Goal: Task Accomplishment & Management: Manage account settings

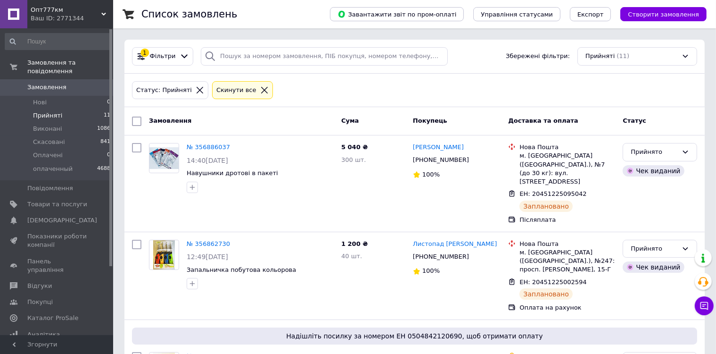
click at [47, 16] on div "Ваш ID: 2771344" at bounding box center [72, 18] width 83 height 8
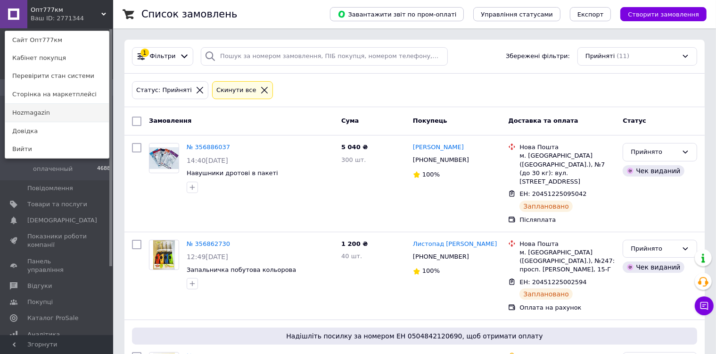
click at [65, 112] on link "Hozmagazin" at bounding box center [57, 113] width 104 height 18
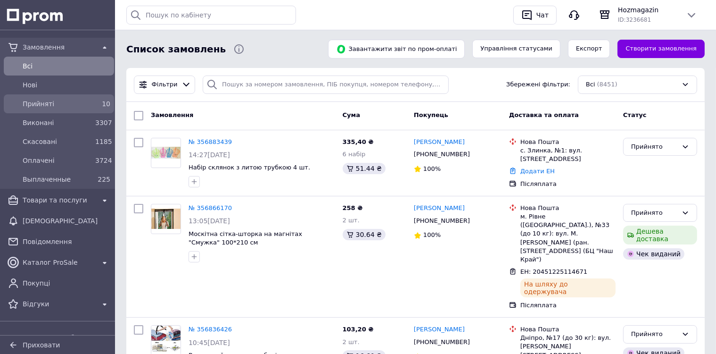
click at [62, 103] on span "Прийняті" at bounding box center [57, 103] width 69 height 9
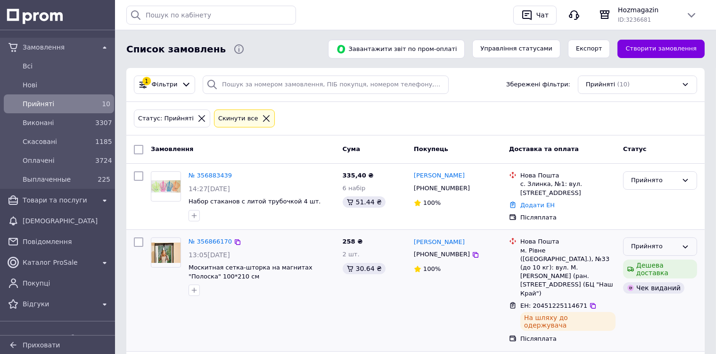
click at [651, 245] on div "Прийнято" at bounding box center [654, 246] width 47 height 10
click at [651, 259] on li "Виконано" at bounding box center [660, 265] width 73 height 17
click at [647, 10] on span "Hozmagazin" at bounding box center [648, 9] width 60 height 9
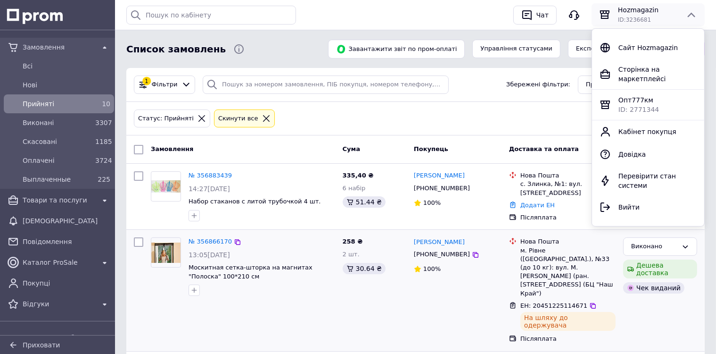
click at [634, 96] on span "Опт777км" at bounding box center [636, 100] width 35 height 8
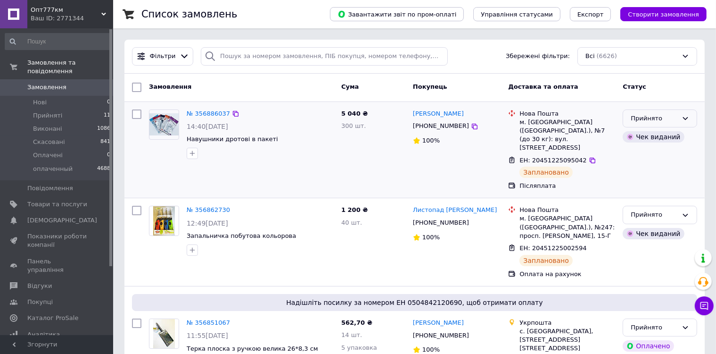
click at [657, 117] on div "Прийнято" at bounding box center [654, 119] width 47 height 10
click at [658, 134] on li "Виконано" at bounding box center [660, 137] width 74 height 17
click at [52, 12] on span "Опт777км" at bounding box center [66, 10] width 71 height 8
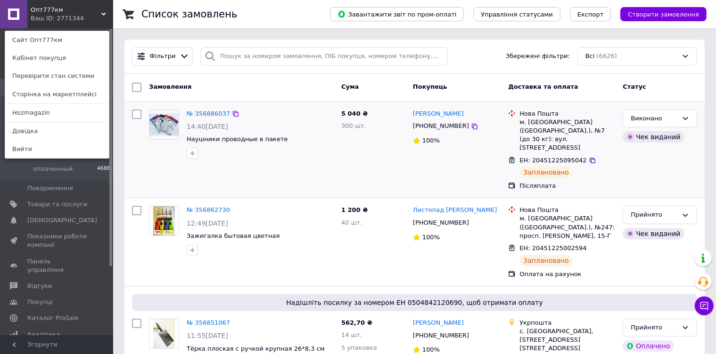
click at [49, 113] on link "Hozmagazin" at bounding box center [57, 113] width 104 height 18
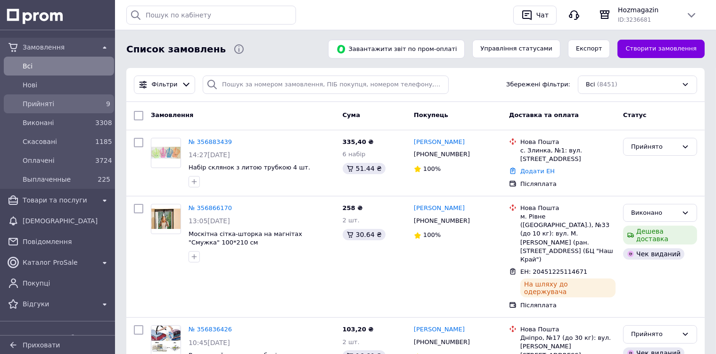
click at [43, 99] on span "Прийняті" at bounding box center [57, 103] width 69 height 9
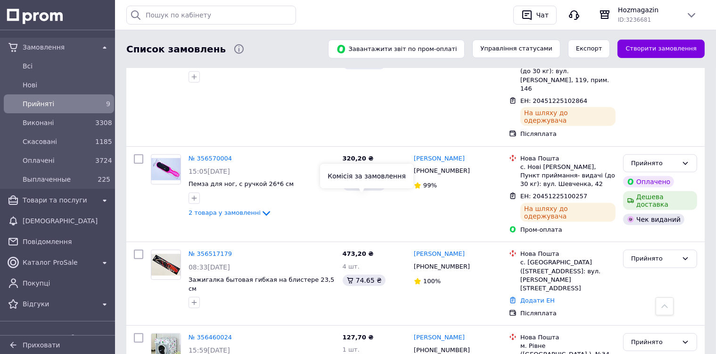
scroll to position [512, 0]
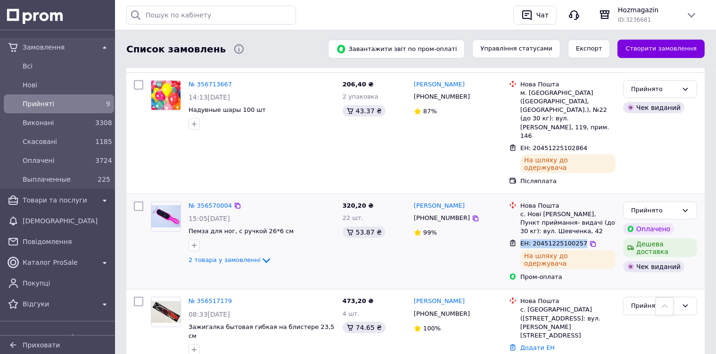
drag, startPoint x: 575, startPoint y: 172, endPoint x: 520, endPoint y: 170, distance: 55.7
click at [520, 238] on div "ЕН: 20451225100257" at bounding box center [554, 243] width 69 height 11
copy span "ЕН: 20451225100257"
click at [539, 12] on div "Чат" at bounding box center [543, 15] width 16 height 14
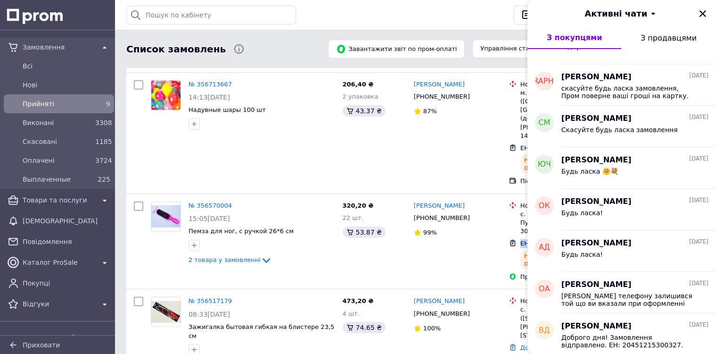
scroll to position [0, 0]
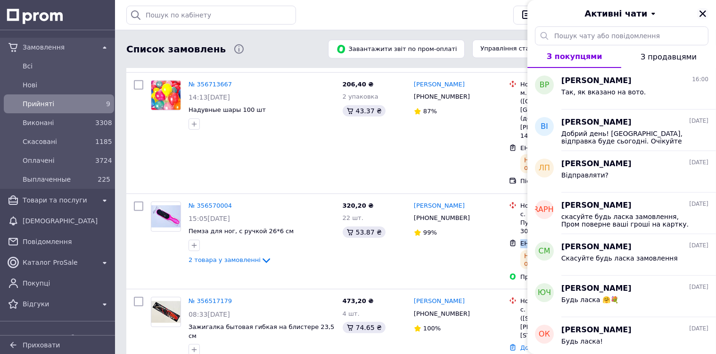
click at [705, 13] on icon "Закрити" at bounding box center [703, 13] width 8 height 8
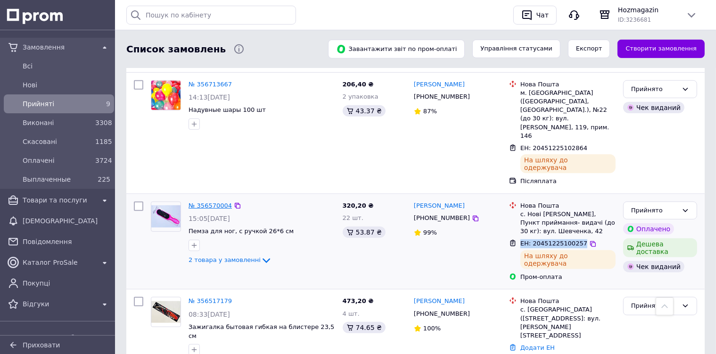
click at [198, 202] on link "№ 356570004" at bounding box center [210, 205] width 43 height 7
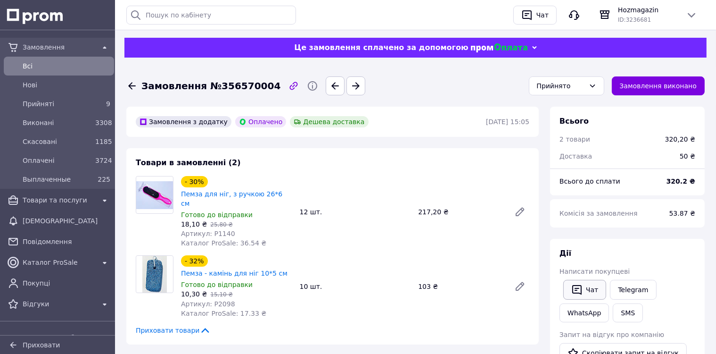
click at [582, 283] on button "Чат" at bounding box center [584, 290] width 43 height 20
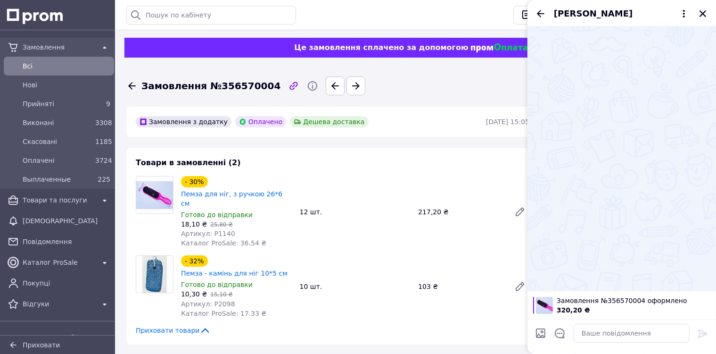
click at [702, 13] on icon "Закрити" at bounding box center [703, 13] width 7 height 7
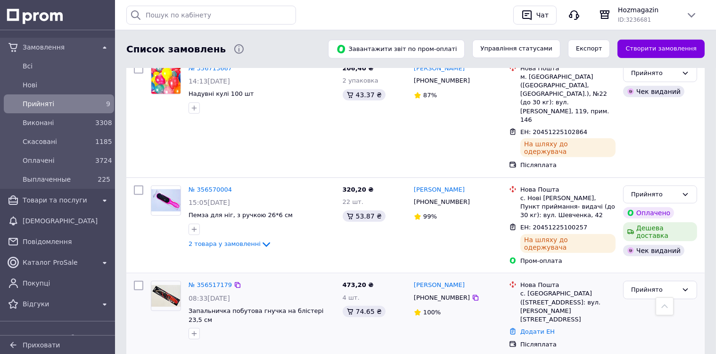
scroll to position [465, 0]
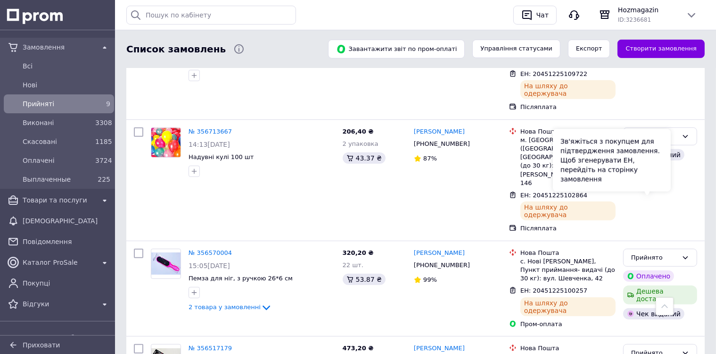
click at [663, 185] on div "Зв'яжіться з покупцем для підтвердження замовлення. Щоб згенерувати ЕН, перейді…" at bounding box center [612, 160] width 118 height 62
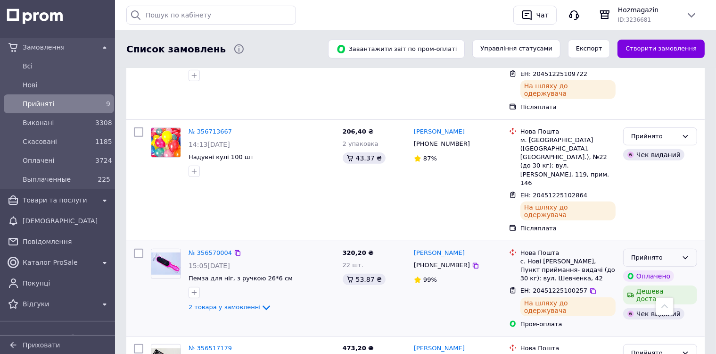
click at [681, 248] on div "Прийнято" at bounding box center [660, 257] width 74 height 18
click at [673, 268] on li "Виконано" at bounding box center [660, 276] width 73 height 17
click at [685, 132] on icon at bounding box center [686, 136] width 8 height 8
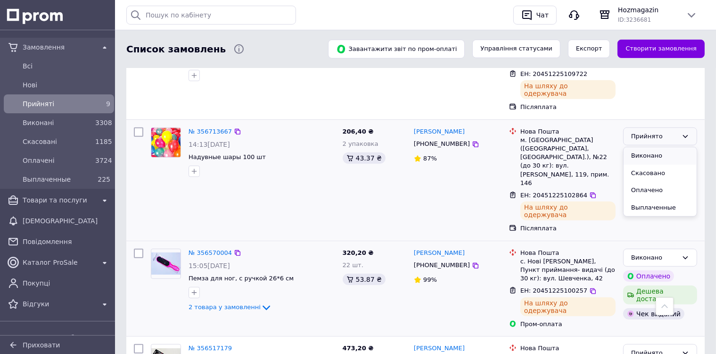
click at [677, 147] on li "Виконано" at bounding box center [660, 155] width 73 height 17
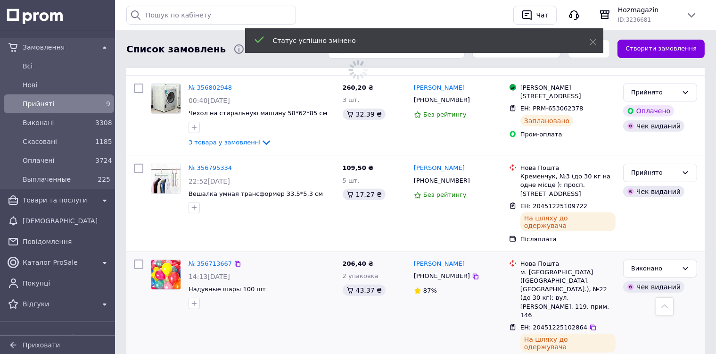
scroll to position [323, 0]
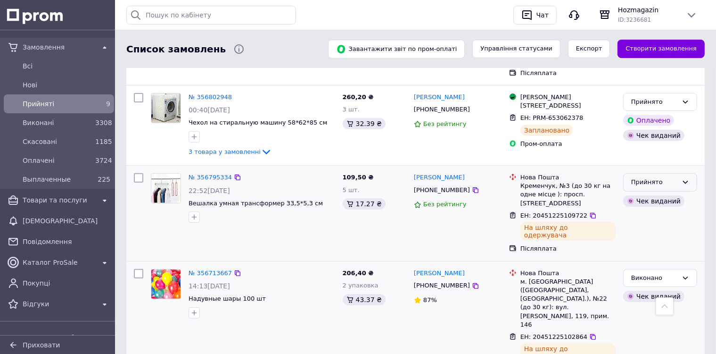
click at [647, 177] on div "Прийнято" at bounding box center [654, 182] width 47 height 10
click at [648, 193] on li "Виконано" at bounding box center [660, 201] width 73 height 17
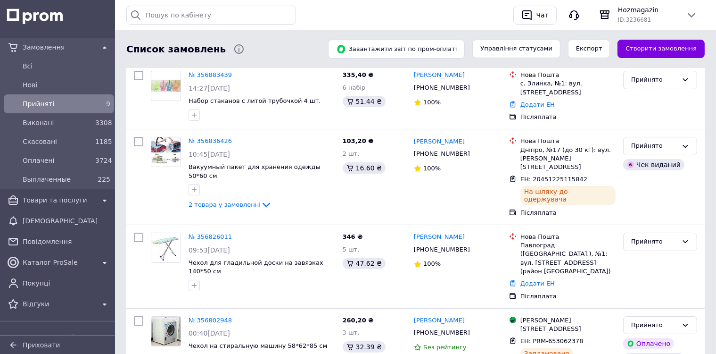
scroll to position [88, 0]
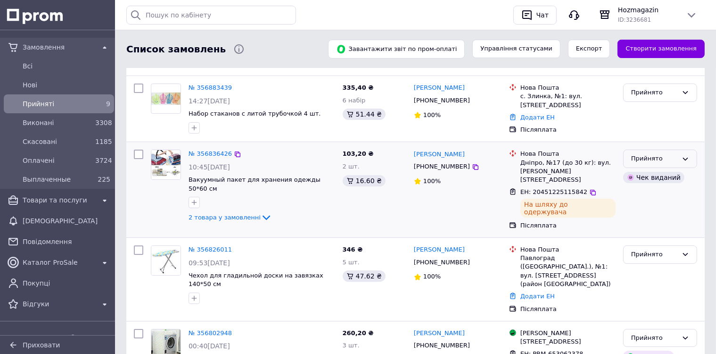
click at [649, 155] on div "Прийнято" at bounding box center [654, 159] width 47 height 10
click at [647, 178] on li "Виконано" at bounding box center [660, 178] width 73 height 17
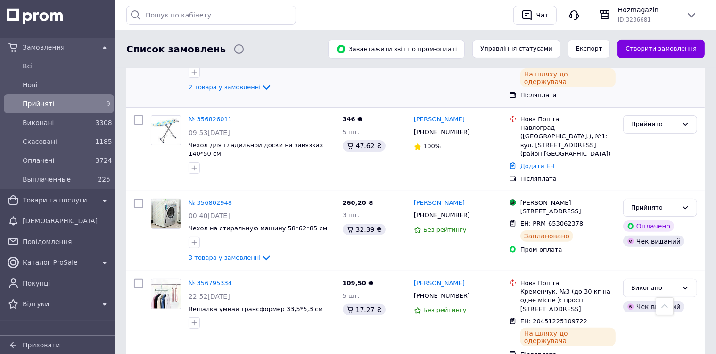
scroll to position [195, 0]
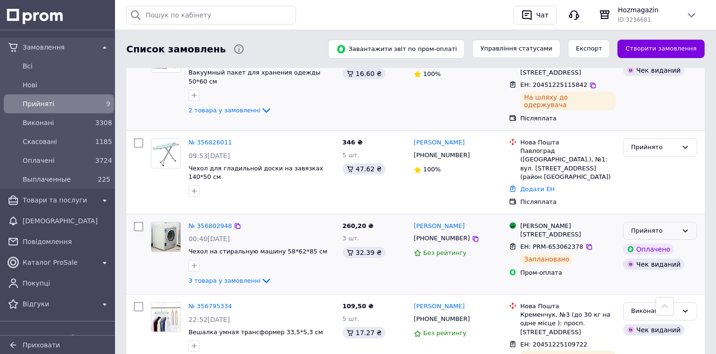
click at [662, 226] on div "Прийнято" at bounding box center [654, 231] width 47 height 10
click at [662, 241] on li "Виконано" at bounding box center [660, 249] width 73 height 17
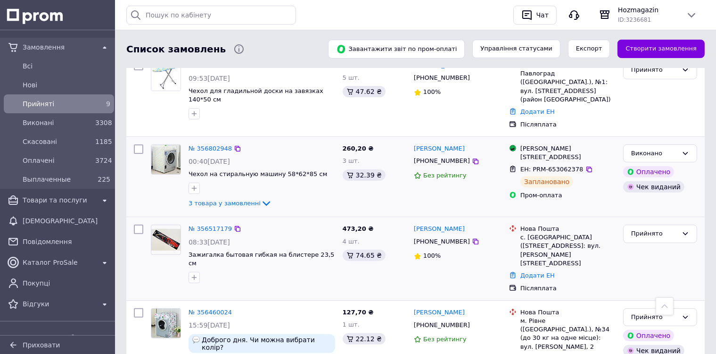
scroll to position [304, 0]
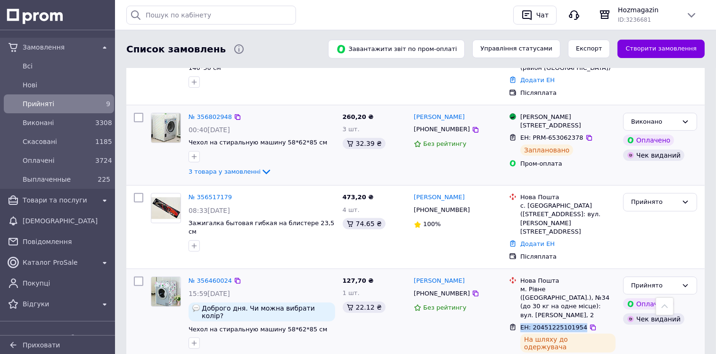
drag, startPoint x: 576, startPoint y: 285, endPoint x: 521, endPoint y: 281, distance: 55.3
click at [521, 323] on span "ЕН: 20451225101954" at bounding box center [554, 326] width 67 height 7
copy span "ЕН: 20451225101954"
click at [534, 10] on div "button" at bounding box center [527, 15] width 15 height 15
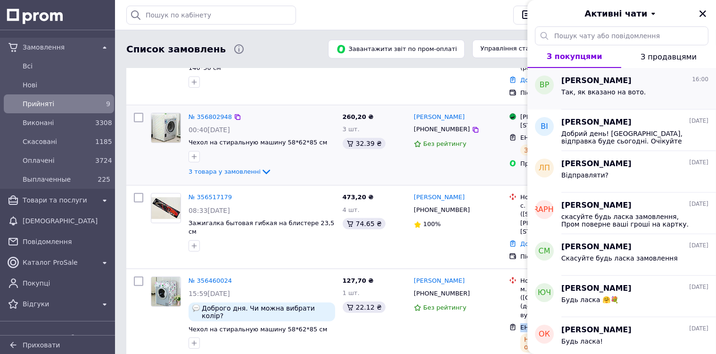
click at [619, 97] on div "Так, як вказано на вото." at bounding box center [604, 94] width 84 height 13
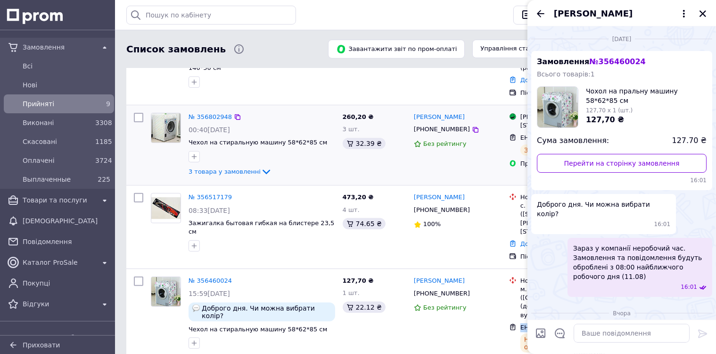
scroll to position [558, 0]
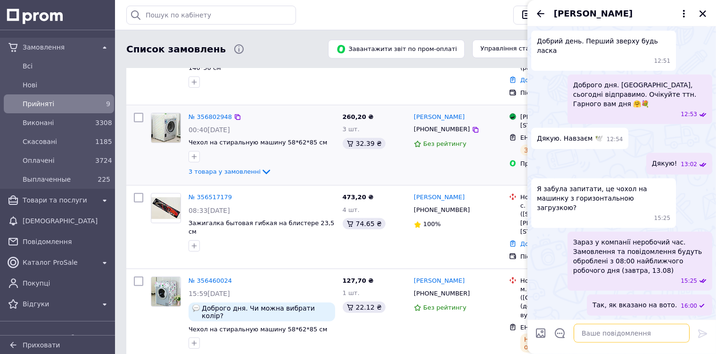
click at [608, 333] on textarea at bounding box center [632, 332] width 116 height 19
paste textarea "ЕН: 20451225101954"
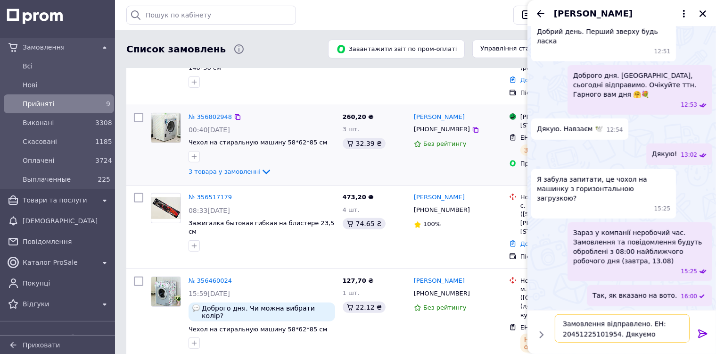
type textarea "Замовлення відправлено. ЕН: 20451225101954. Дякуємо!"
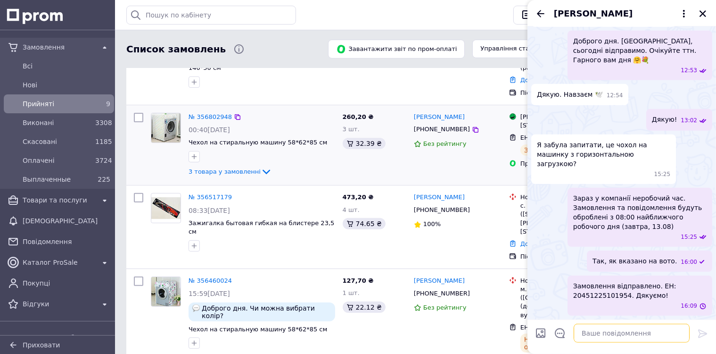
scroll to position [603, 0]
click at [704, 10] on icon "Закрити" at bounding box center [703, 13] width 8 height 8
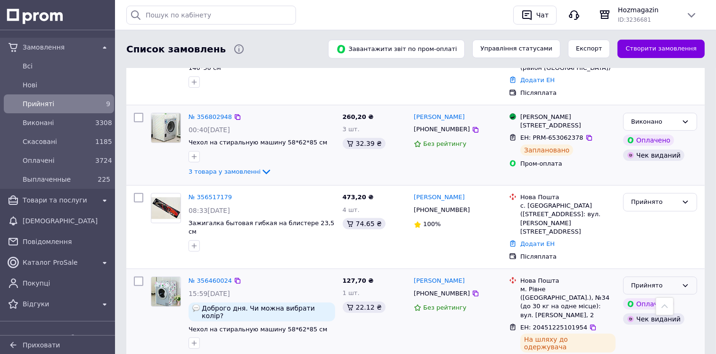
click at [682, 281] on icon at bounding box center [686, 285] width 8 height 8
click at [673, 296] on li "Виконано" at bounding box center [660, 304] width 73 height 17
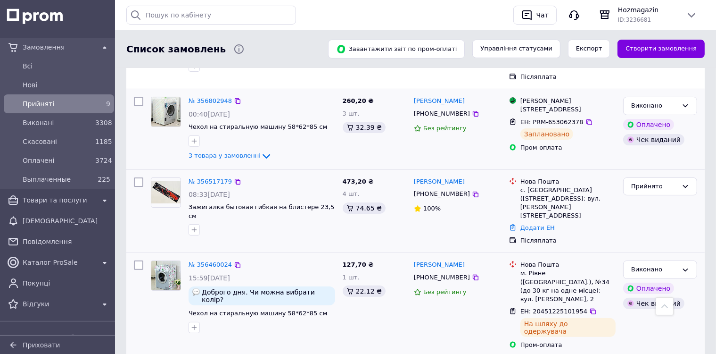
scroll to position [0, 0]
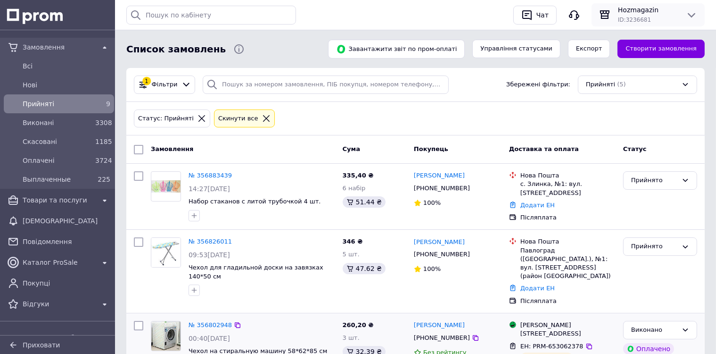
click at [646, 19] on span "ID: 3236681" at bounding box center [634, 20] width 33 height 7
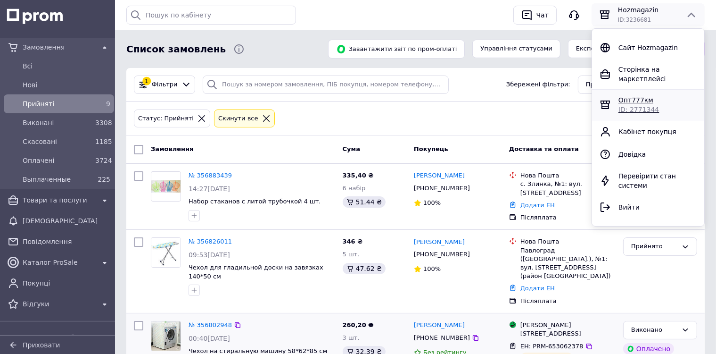
click at [639, 106] on span "ID: 2771344" at bounding box center [639, 110] width 41 height 8
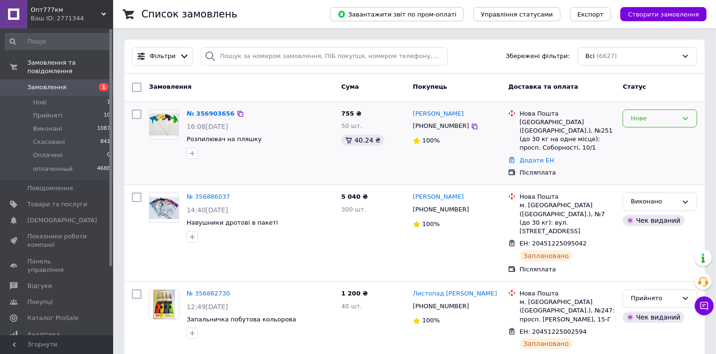
click at [642, 117] on div "Нове" at bounding box center [654, 119] width 47 height 10
click at [641, 133] on li "Прийнято" at bounding box center [660, 137] width 74 height 17
click at [58, 111] on span "Прийняті" at bounding box center [47, 115] width 29 height 8
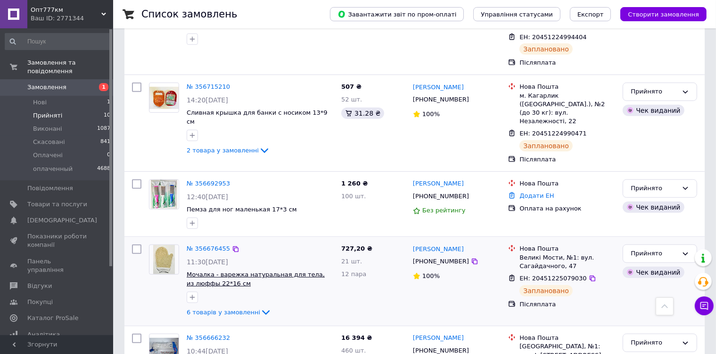
scroll to position [718, 0]
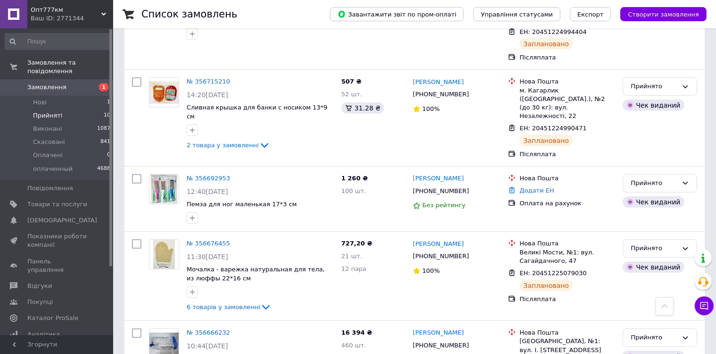
click at [73, 19] on div "Ваш ID: 2771344" at bounding box center [72, 18] width 83 height 8
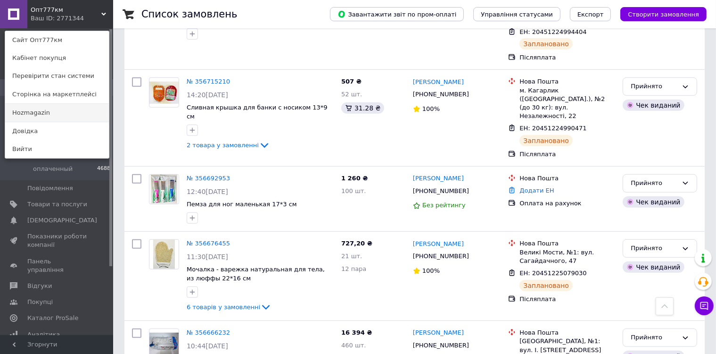
click at [62, 110] on link "Hozmagazin" at bounding box center [57, 113] width 104 height 18
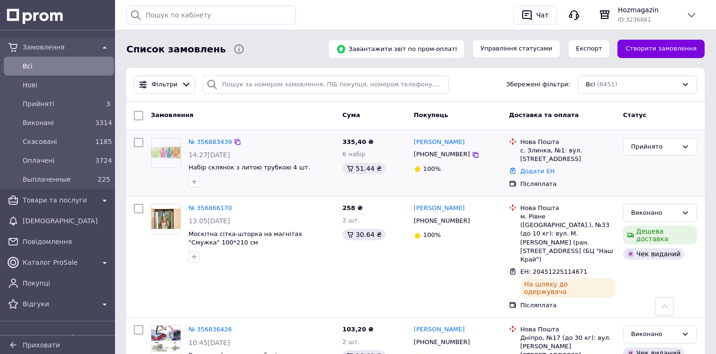
scroll to position [189, 0]
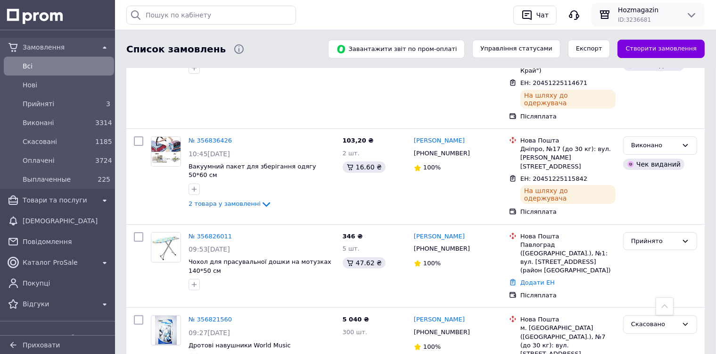
click at [632, 15] on div "ID: 3236681" at bounding box center [648, 19] width 60 height 9
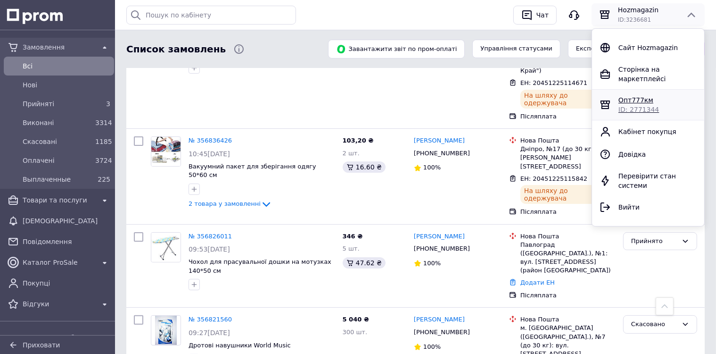
click at [628, 106] on span "ID: 2771344" at bounding box center [639, 110] width 41 height 8
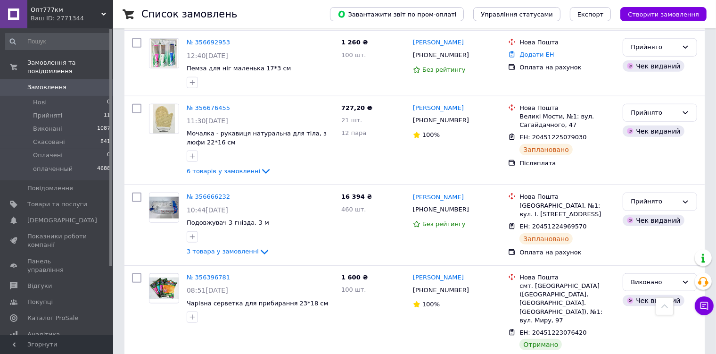
scroll to position [1084, 0]
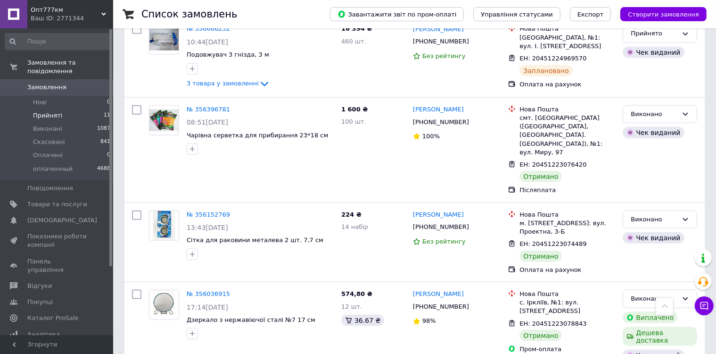
click at [35, 111] on span "Прийняті" at bounding box center [47, 115] width 29 height 8
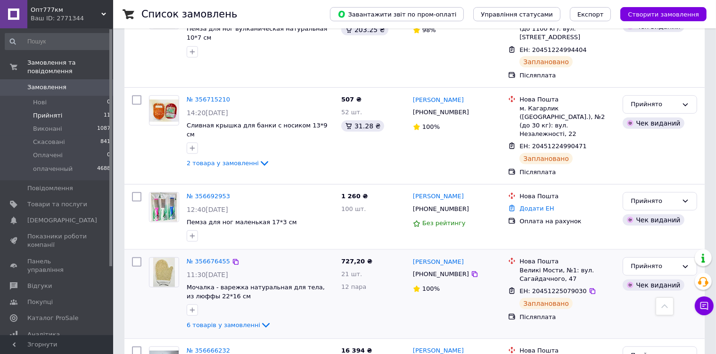
scroll to position [718, 0]
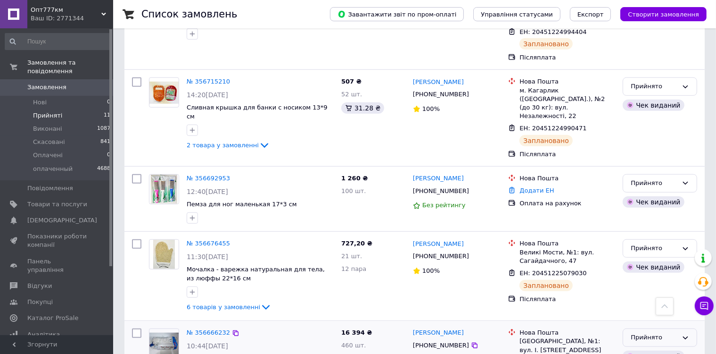
click at [632, 332] on div "Прийнято" at bounding box center [654, 337] width 47 height 10
click at [632, 348] on li "Виконано" at bounding box center [660, 356] width 74 height 17
click at [681, 174] on div "Прийнято" at bounding box center [660, 183] width 74 height 18
click at [680, 194] on li "Виконано" at bounding box center [660, 202] width 74 height 17
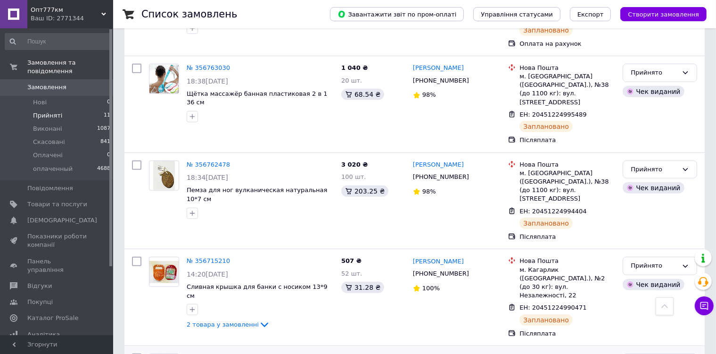
scroll to position [530, 0]
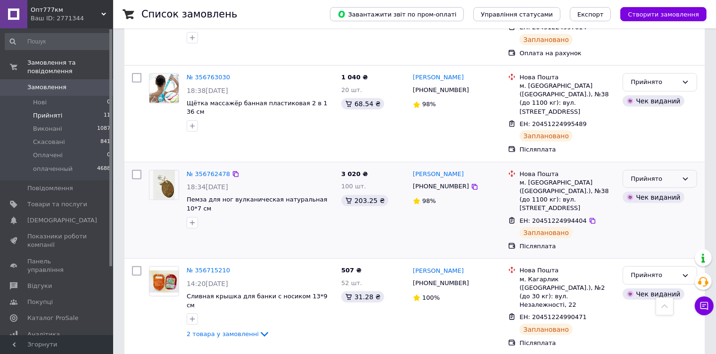
click at [642, 174] on div "Прийнято" at bounding box center [654, 179] width 47 height 10
click at [643, 190] on li "Виконано" at bounding box center [660, 198] width 74 height 17
click at [673, 174] on div "Виконано" at bounding box center [654, 179] width 47 height 10
click at [674, 190] on li "Прийнято" at bounding box center [660, 198] width 74 height 17
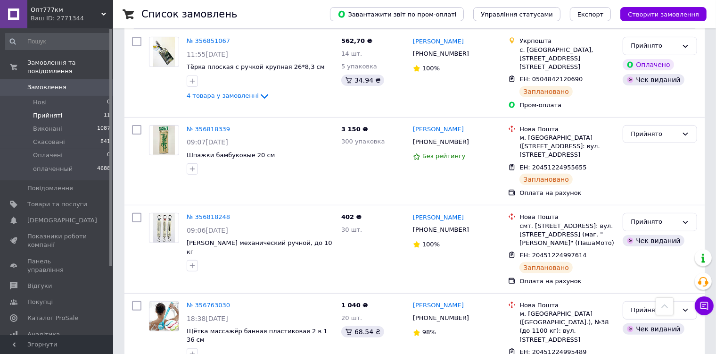
scroll to position [247, 0]
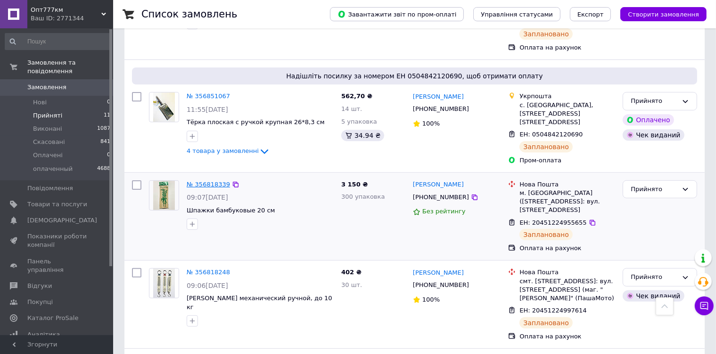
click at [198, 181] on link "№ 356818339" at bounding box center [208, 184] width 43 height 7
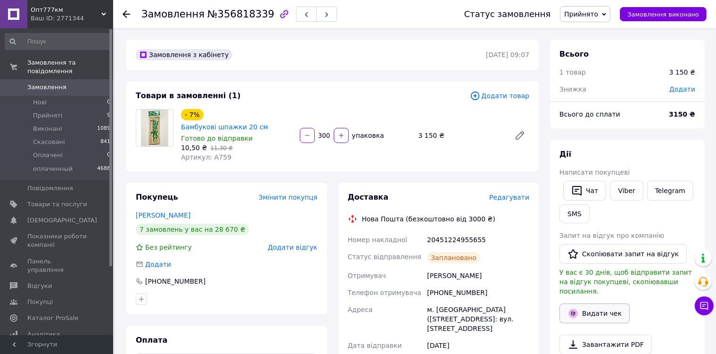
click at [596, 306] on button "Видати чек" at bounding box center [595, 313] width 70 height 20
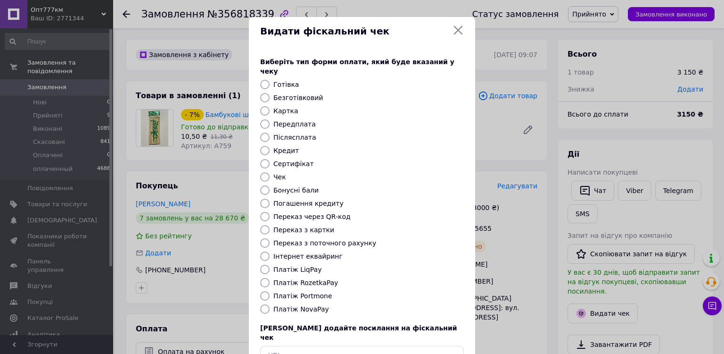
click at [264, 238] on input "Переказ з поточного рахунку" at bounding box center [264, 242] width 9 height 9
radio input "true"
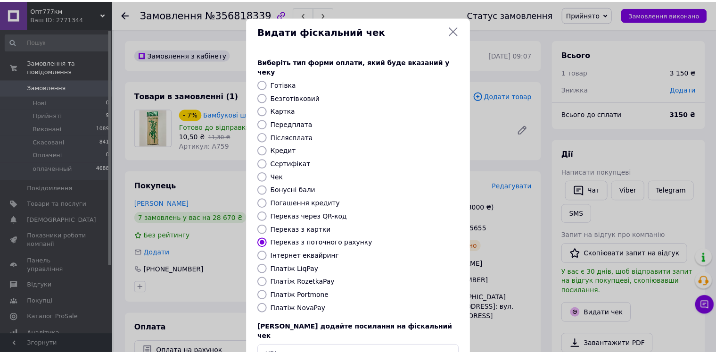
scroll to position [51, 0]
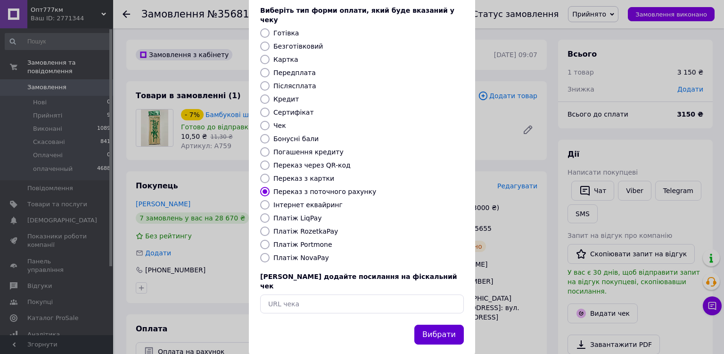
click at [432, 324] on button "Вибрати" at bounding box center [439, 334] width 50 height 20
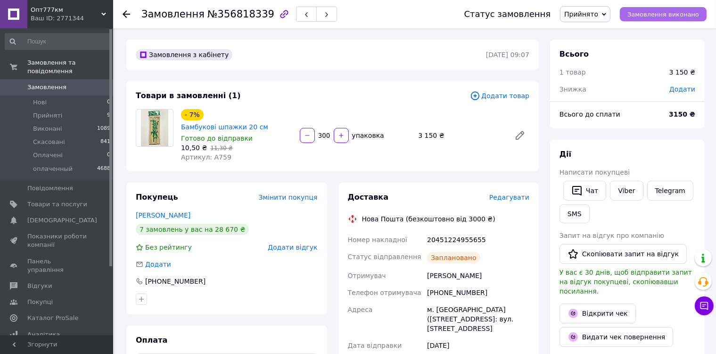
click at [653, 12] on span "Замовлення виконано" at bounding box center [664, 14] width 72 height 7
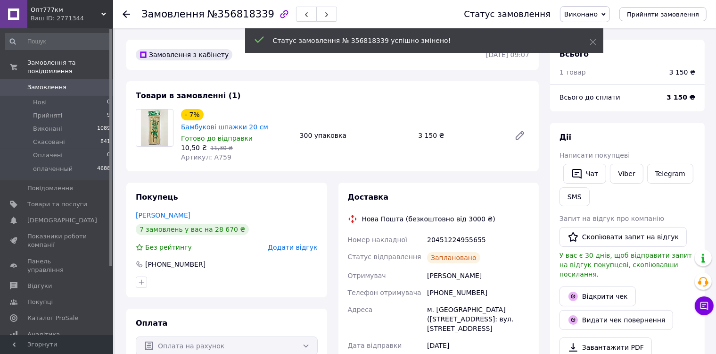
click at [126, 14] on icon at bounding box center [127, 14] width 8 height 8
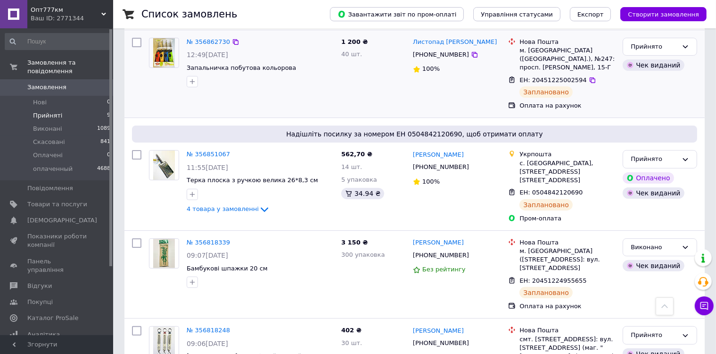
scroll to position [141, 0]
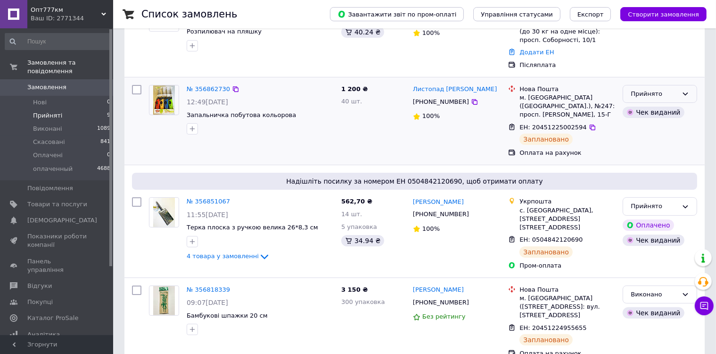
click at [666, 89] on div "Прийнято" at bounding box center [654, 94] width 47 height 10
click at [666, 105] on li "Виконано" at bounding box center [660, 113] width 74 height 17
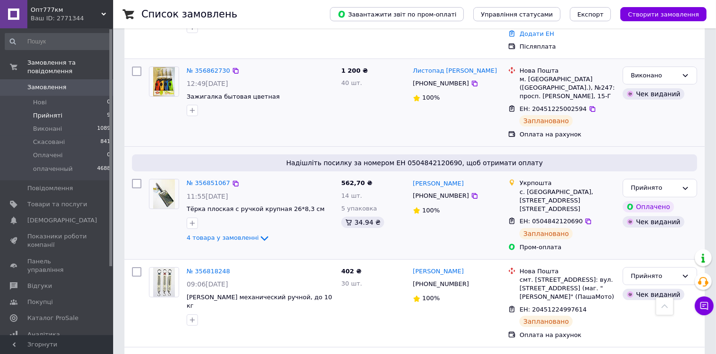
scroll to position [155, 0]
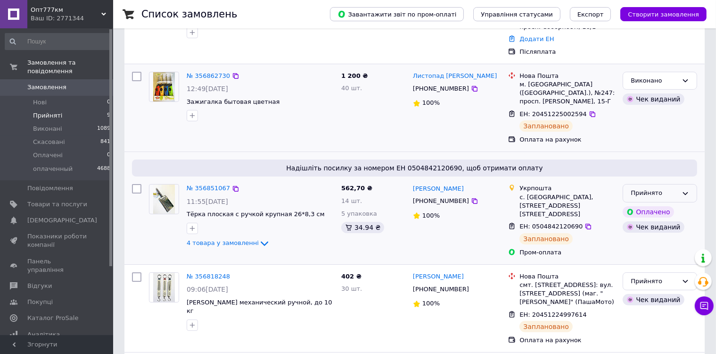
click at [685, 190] on icon at bounding box center [686, 194] width 8 height 8
click at [683, 204] on li "Виконано" at bounding box center [660, 212] width 74 height 17
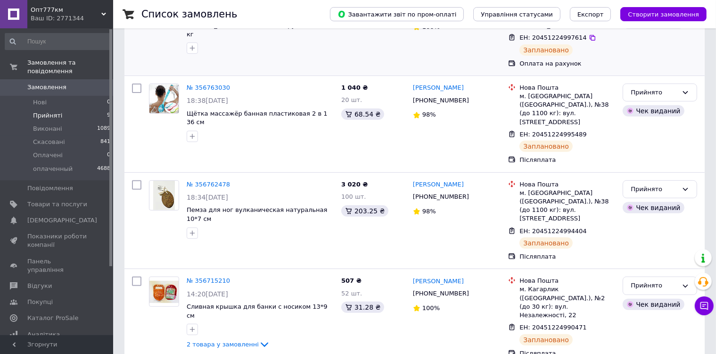
scroll to position [405, 0]
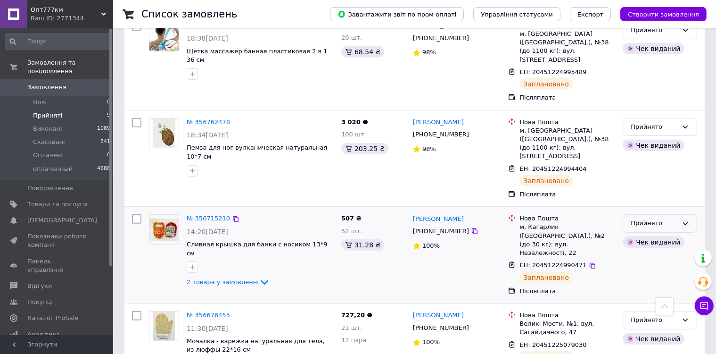
click at [669, 218] on div "Прийнято" at bounding box center [654, 223] width 47 height 10
click at [669, 234] on li "Виконано" at bounding box center [660, 242] width 74 height 17
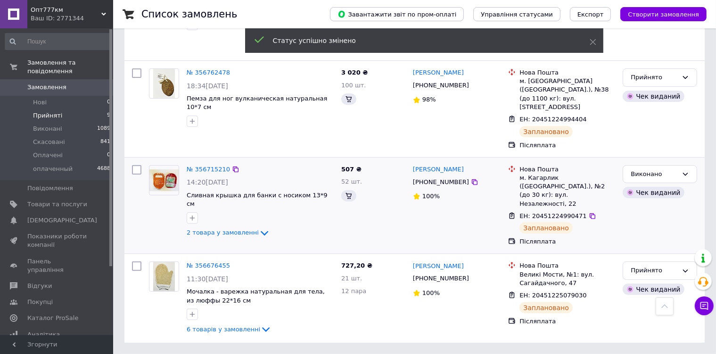
scroll to position [300, 0]
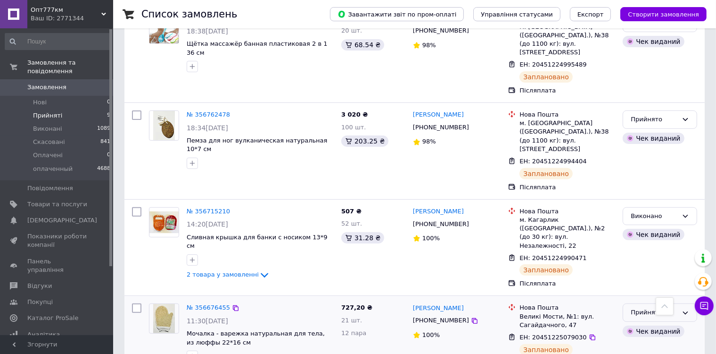
click at [639, 307] on div "Прийнято" at bounding box center [654, 312] width 47 height 10
click at [640, 323] on li "Виконано" at bounding box center [660, 331] width 74 height 17
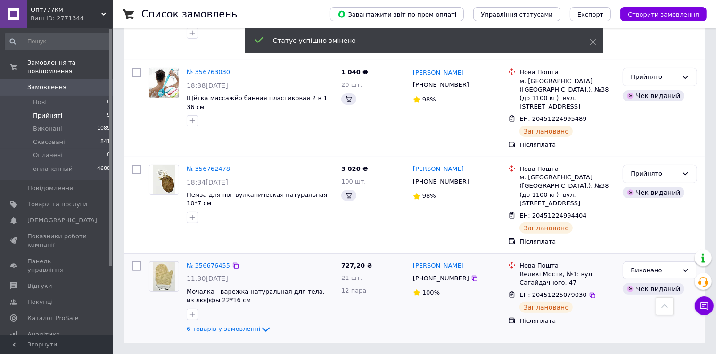
scroll to position [220, 0]
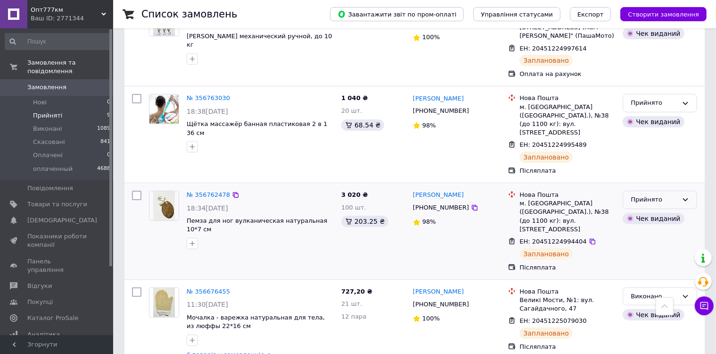
click at [653, 195] on div "Прийнято" at bounding box center [654, 200] width 47 height 10
click at [653, 211] on li "Виконано" at bounding box center [660, 219] width 74 height 17
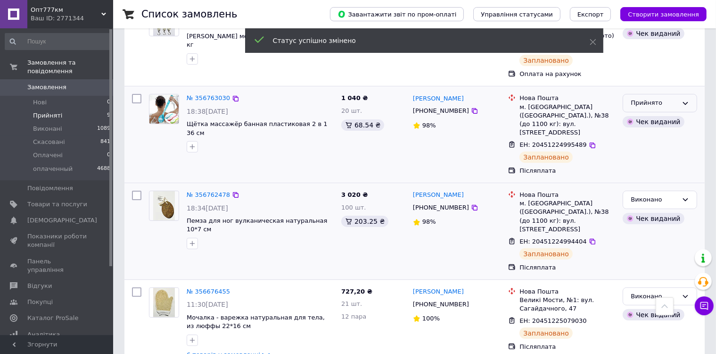
click at [670, 98] on div "Прийнято" at bounding box center [654, 103] width 47 height 10
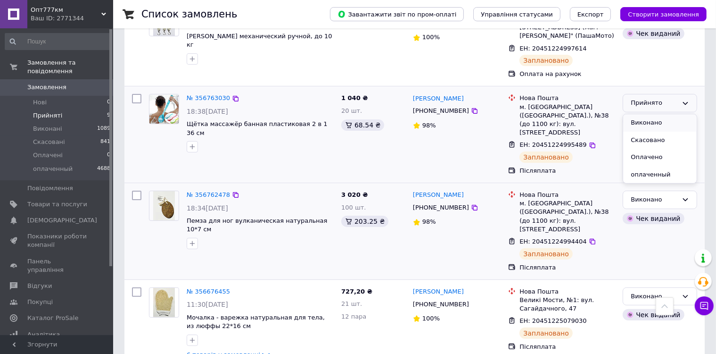
click at [662, 116] on li "Виконано" at bounding box center [660, 122] width 74 height 17
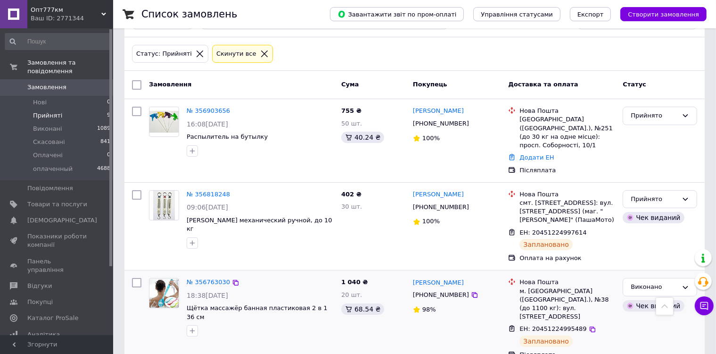
scroll to position [32, 0]
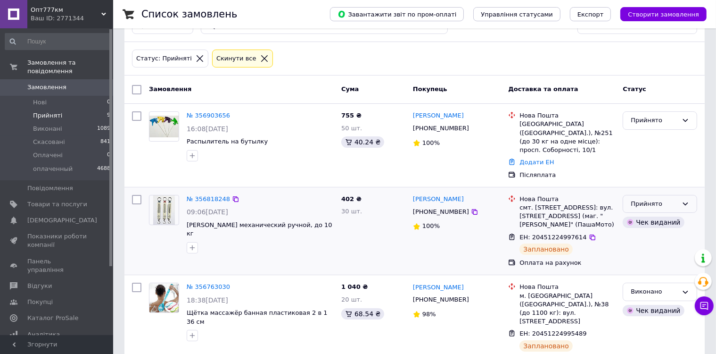
click at [647, 199] on div "Прийнято" at bounding box center [654, 204] width 47 height 10
click at [648, 215] on li "Виконано" at bounding box center [660, 223] width 74 height 17
